Goal: Understand process/instructions: Learn about a topic

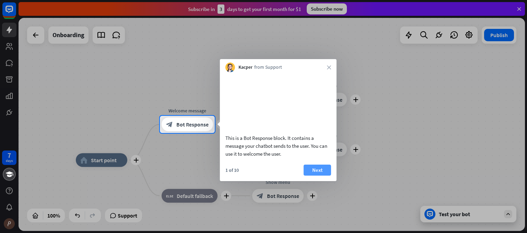
click at [317, 175] on button "Next" at bounding box center [317, 169] width 27 height 11
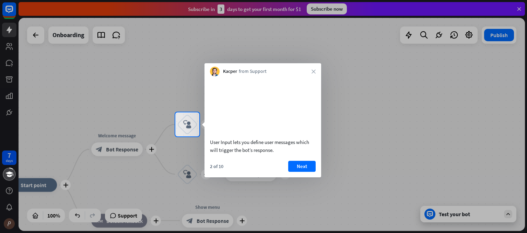
click at [317, 177] on div "2 of 10 Next" at bounding box center [263, 169] width 117 height 16
click at [310, 172] on button "Next" at bounding box center [301, 166] width 27 height 11
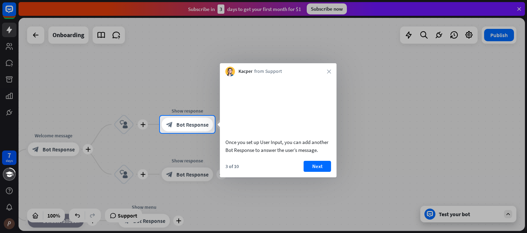
click at [310, 172] on button "Next" at bounding box center [317, 166] width 27 height 11
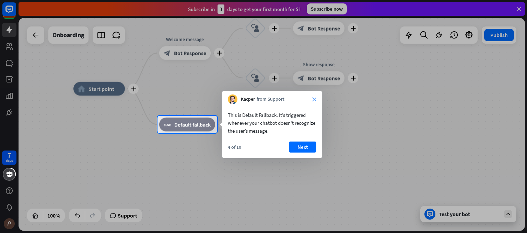
click at [316, 100] on icon "close" at bounding box center [314, 99] width 4 height 4
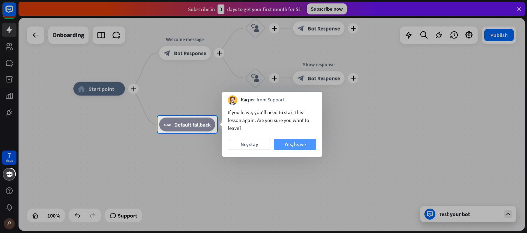
click at [306, 146] on button "Yes, leave" at bounding box center [295, 144] width 43 height 11
